Goal: Navigation & Orientation: Find specific page/section

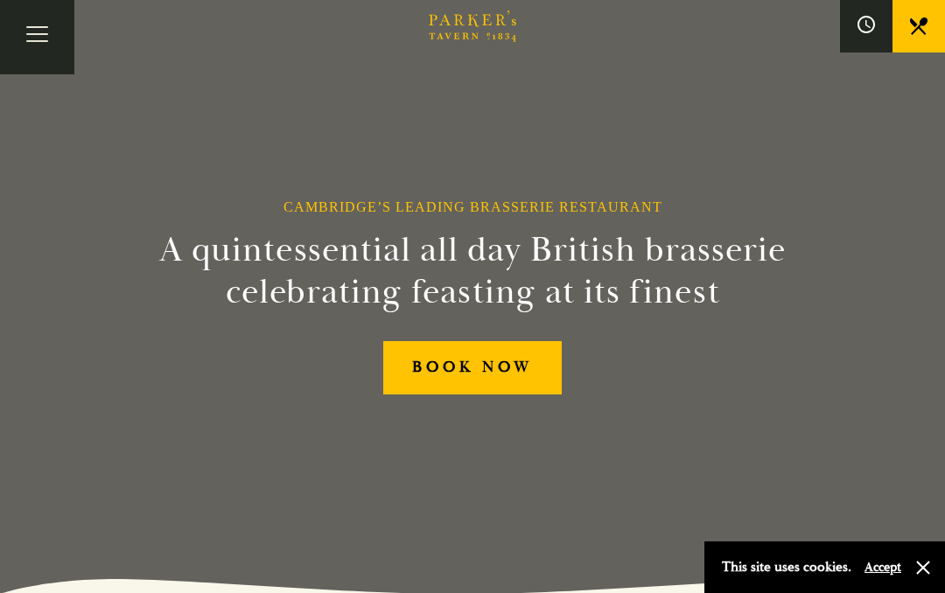
click at [883, 568] on button "Accept" at bounding box center [882, 567] width 37 height 17
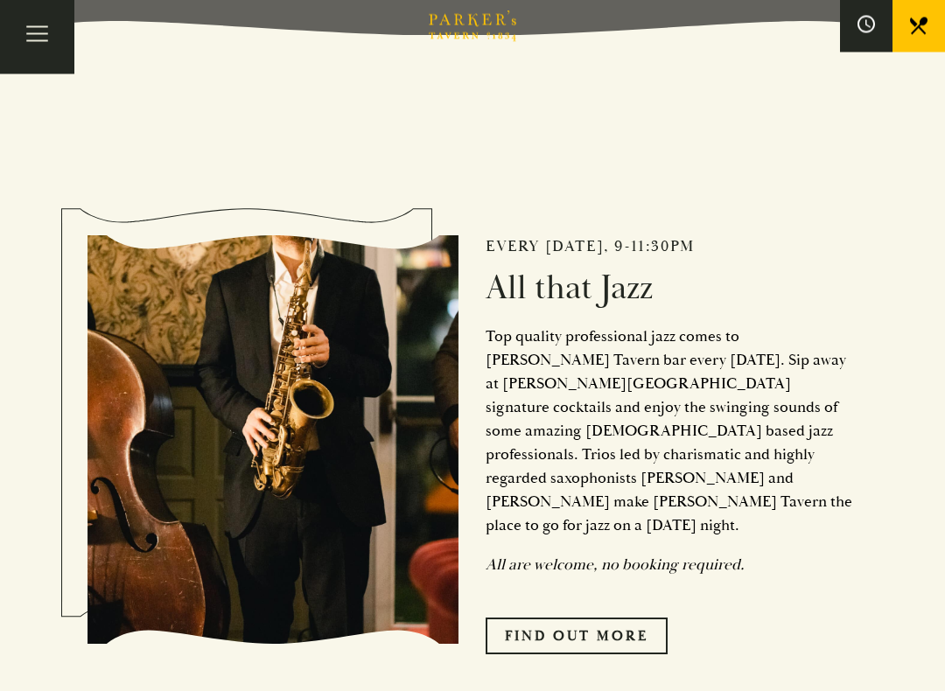
scroll to position [656, 0]
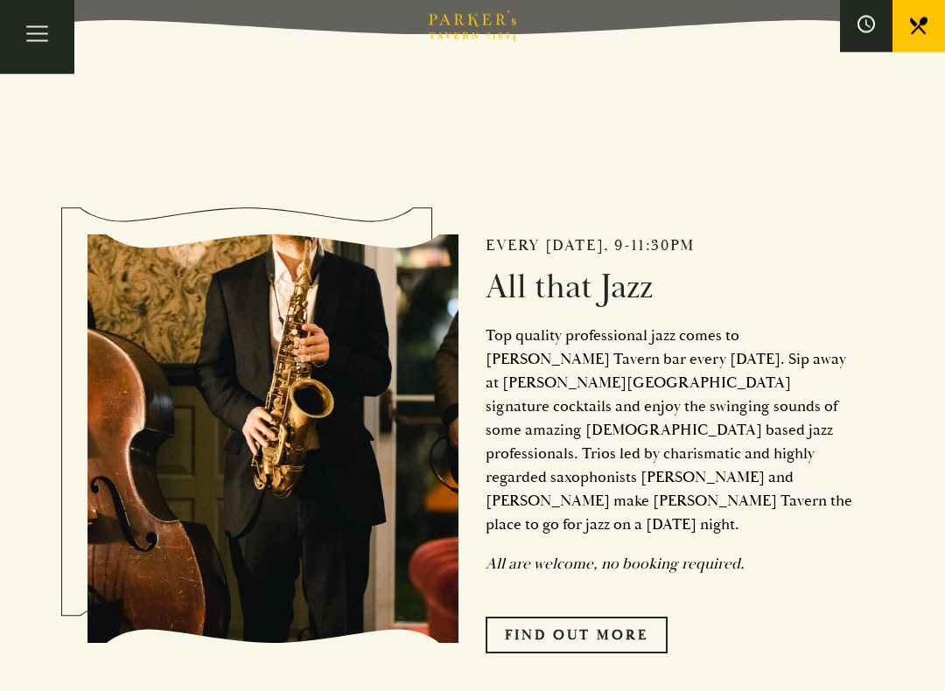
click at [562, 592] on link "Find Out More" at bounding box center [577, 636] width 182 height 37
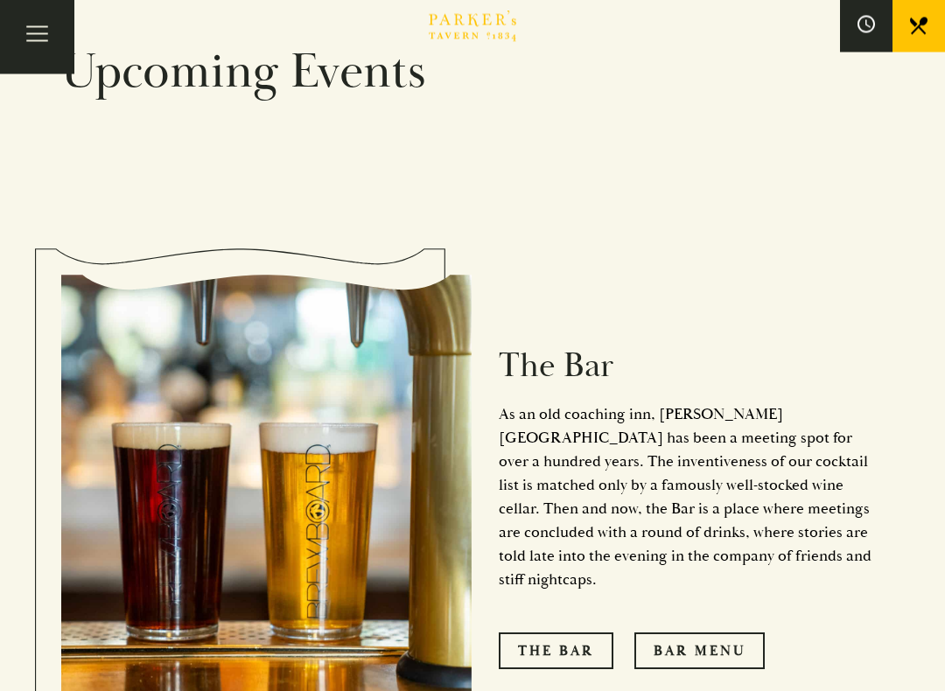
scroll to position [1190, 0]
click at [558, 592] on link "The Bar" at bounding box center [556, 651] width 115 height 37
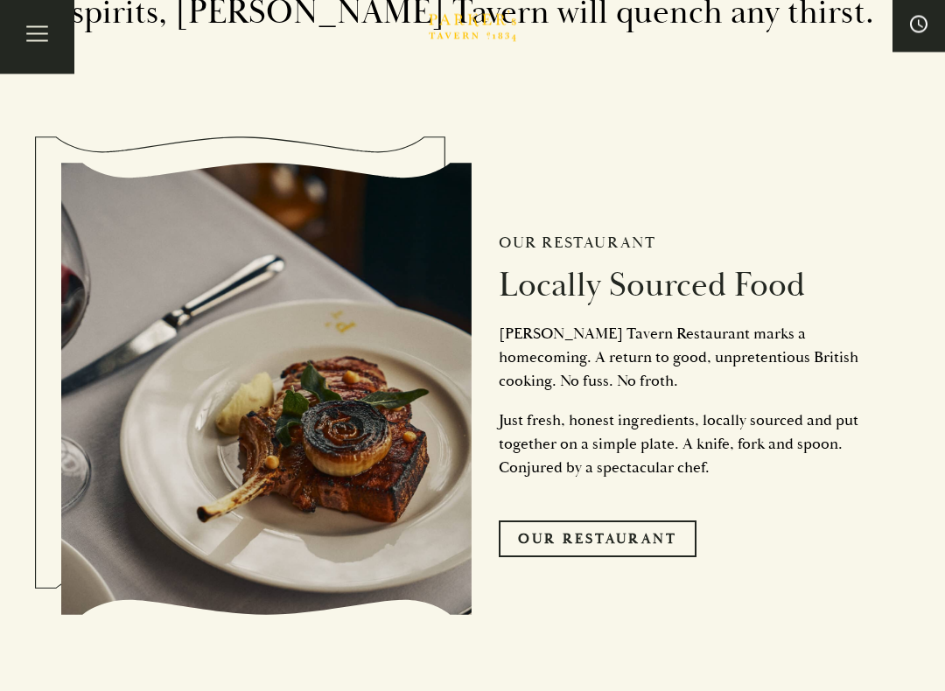
scroll to position [3641, 0]
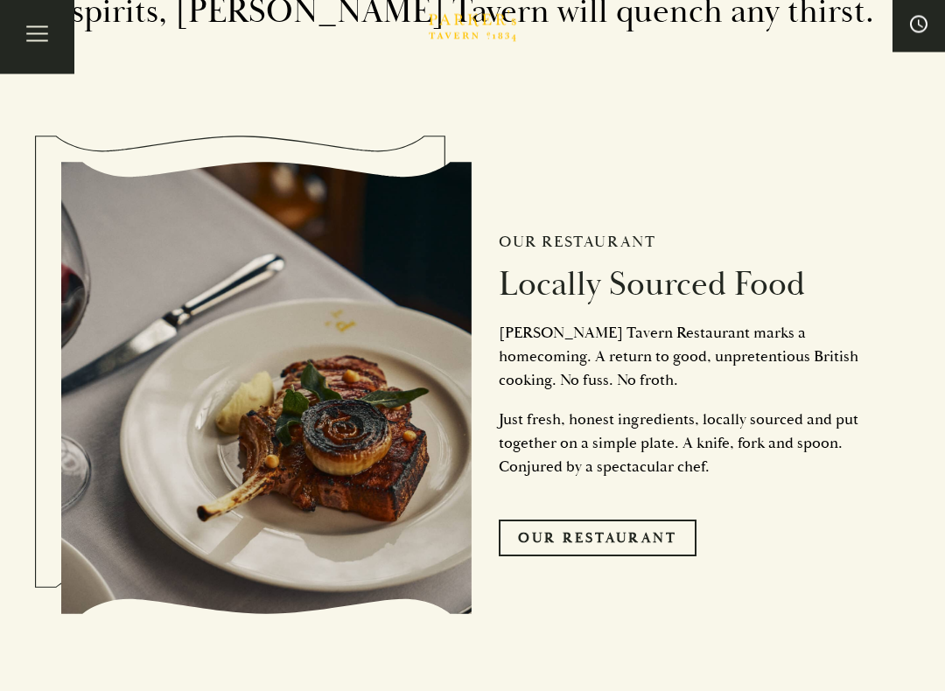
click at [606, 521] on link "Our Restaurant" at bounding box center [598, 539] width 198 height 37
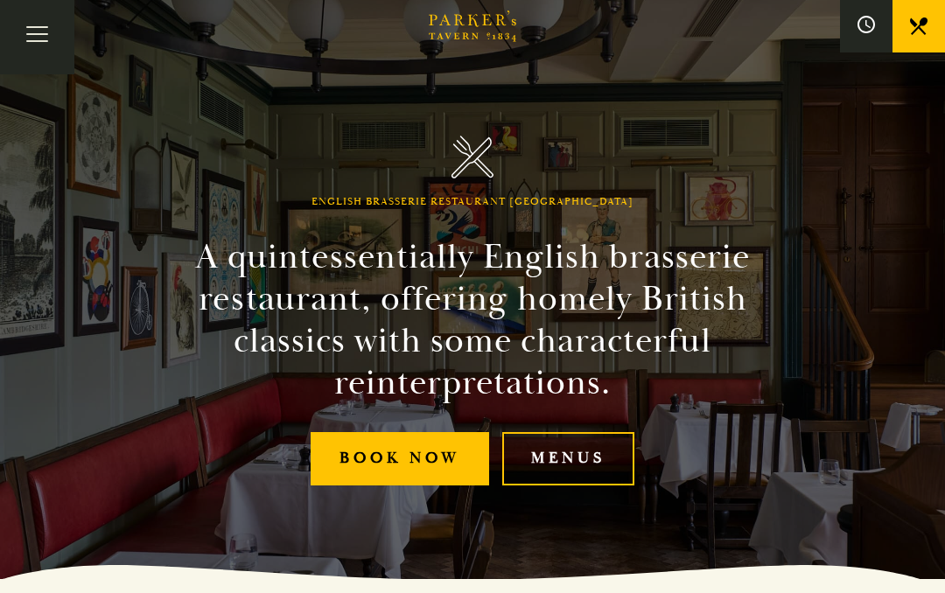
scroll to position [16, 0]
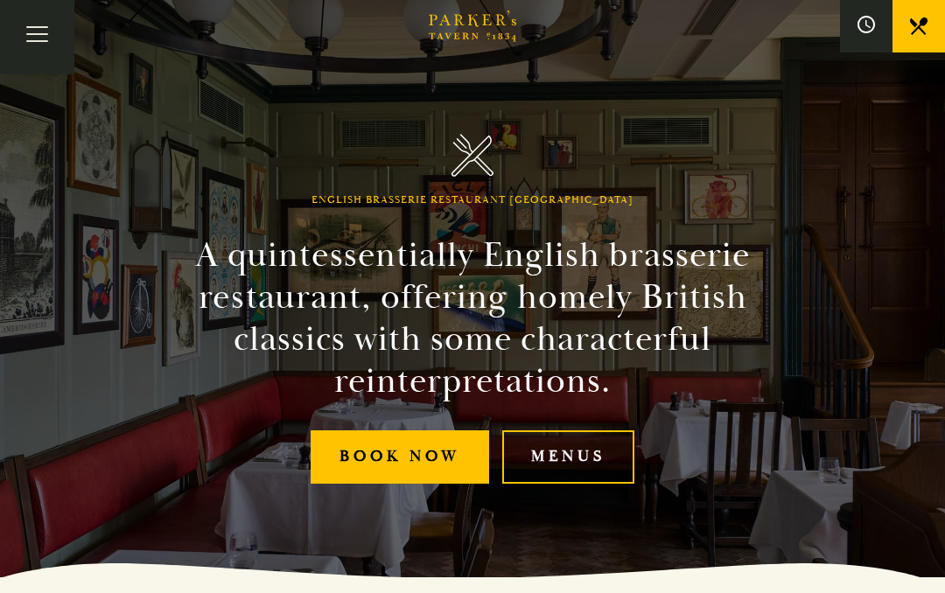
click at [573, 464] on link "Menus" at bounding box center [568, 456] width 132 height 53
click at [38, 31] on button "Toggle navigation" at bounding box center [37, 37] width 74 height 74
